Goal: Task Accomplishment & Management: Manage account settings

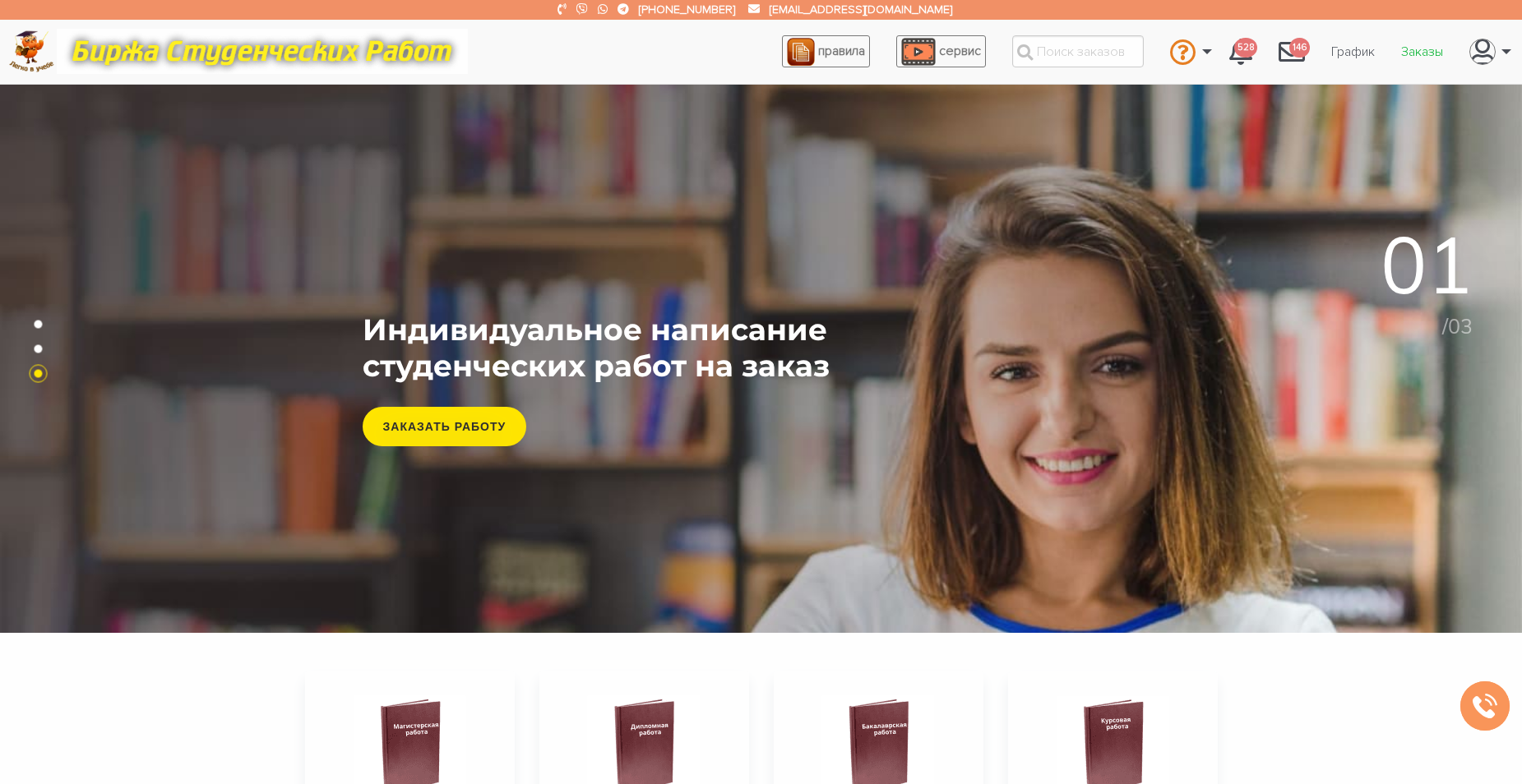
click at [1407, 53] on link "Заказы" at bounding box center [1422, 52] width 68 height 31
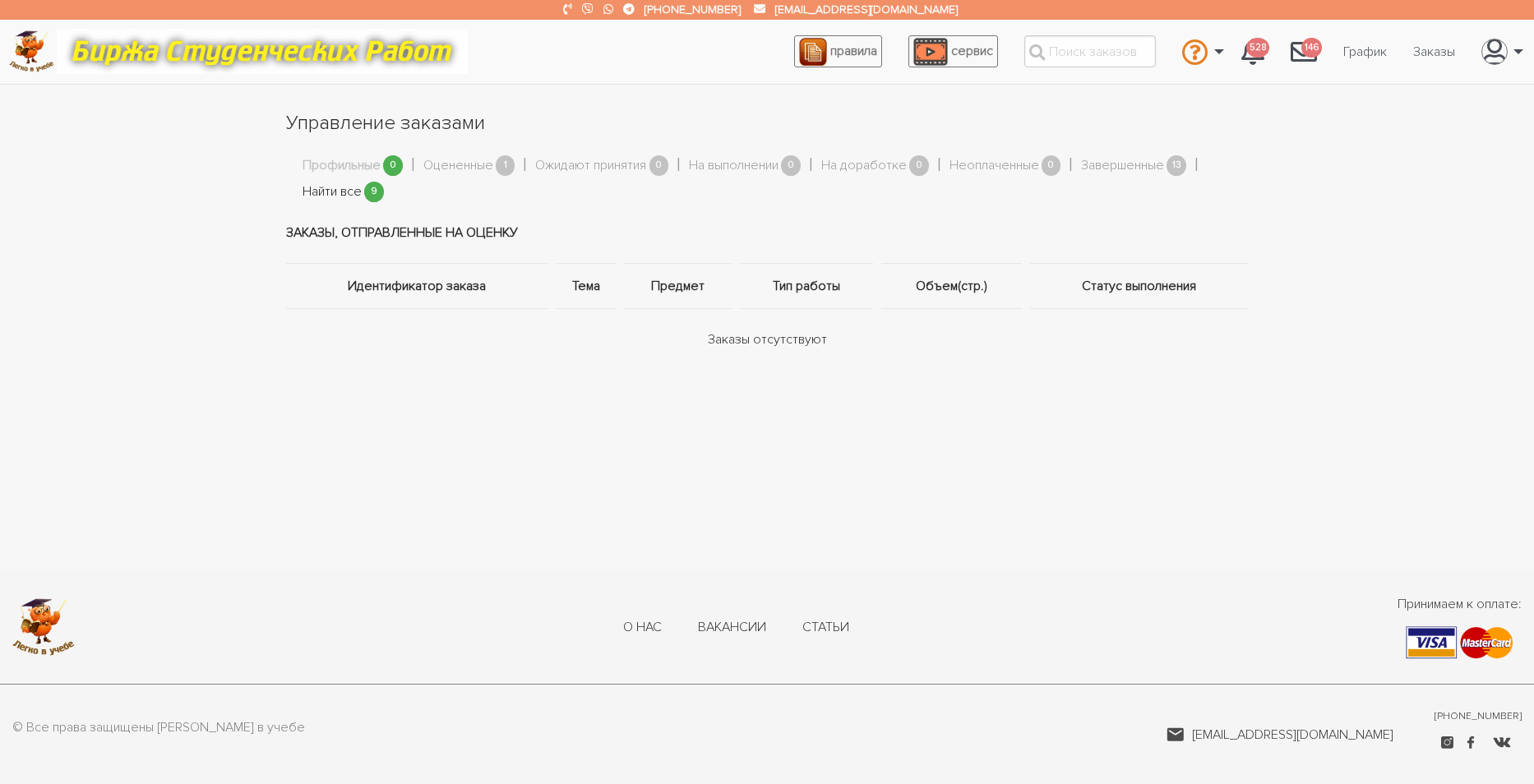
click at [330, 192] on link "Найти все" at bounding box center [332, 192] width 59 height 22
